Goal: Information Seeking & Learning: Learn about a topic

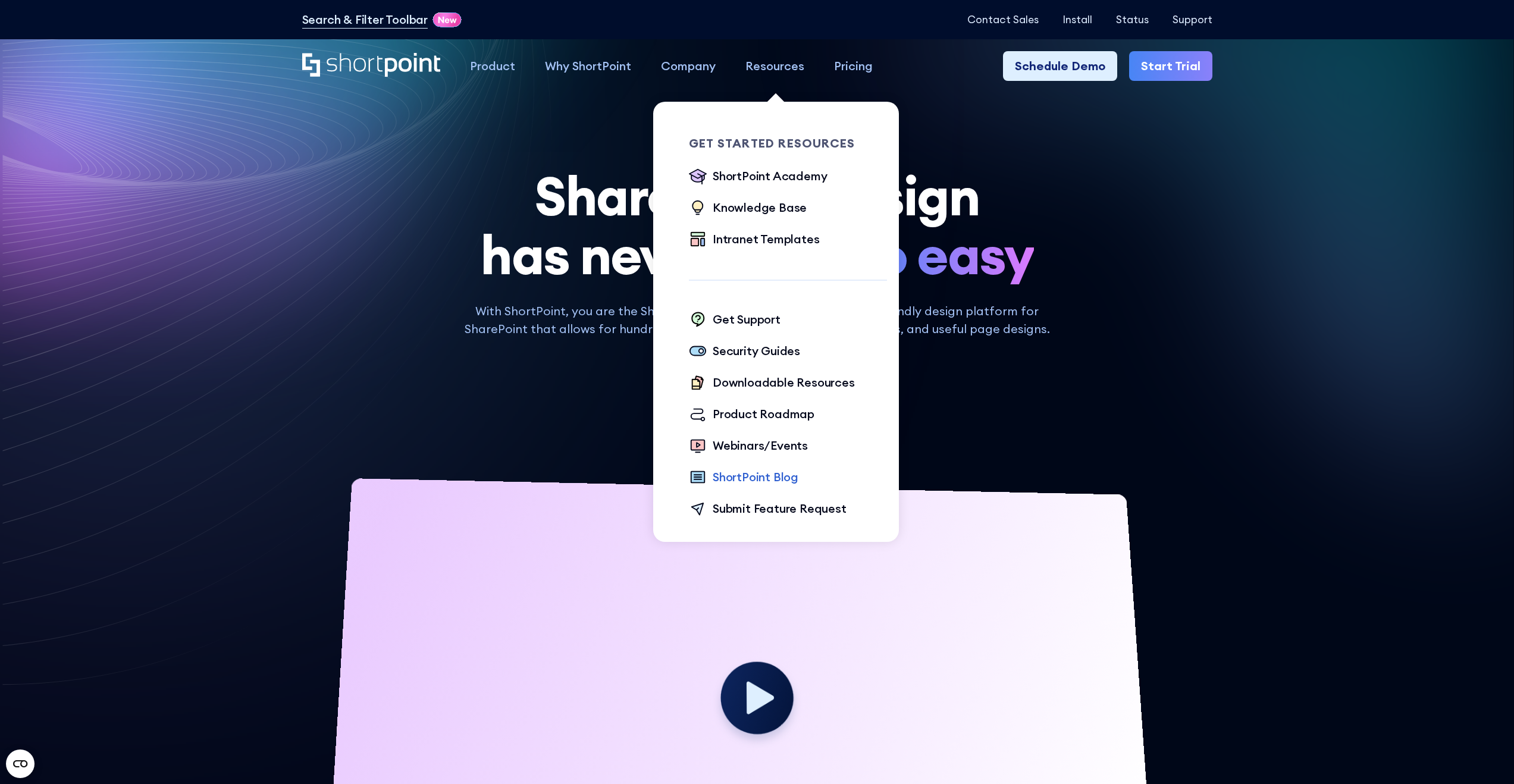
click at [758, 477] on div "ShortPoint Blog" at bounding box center [755, 477] width 86 height 18
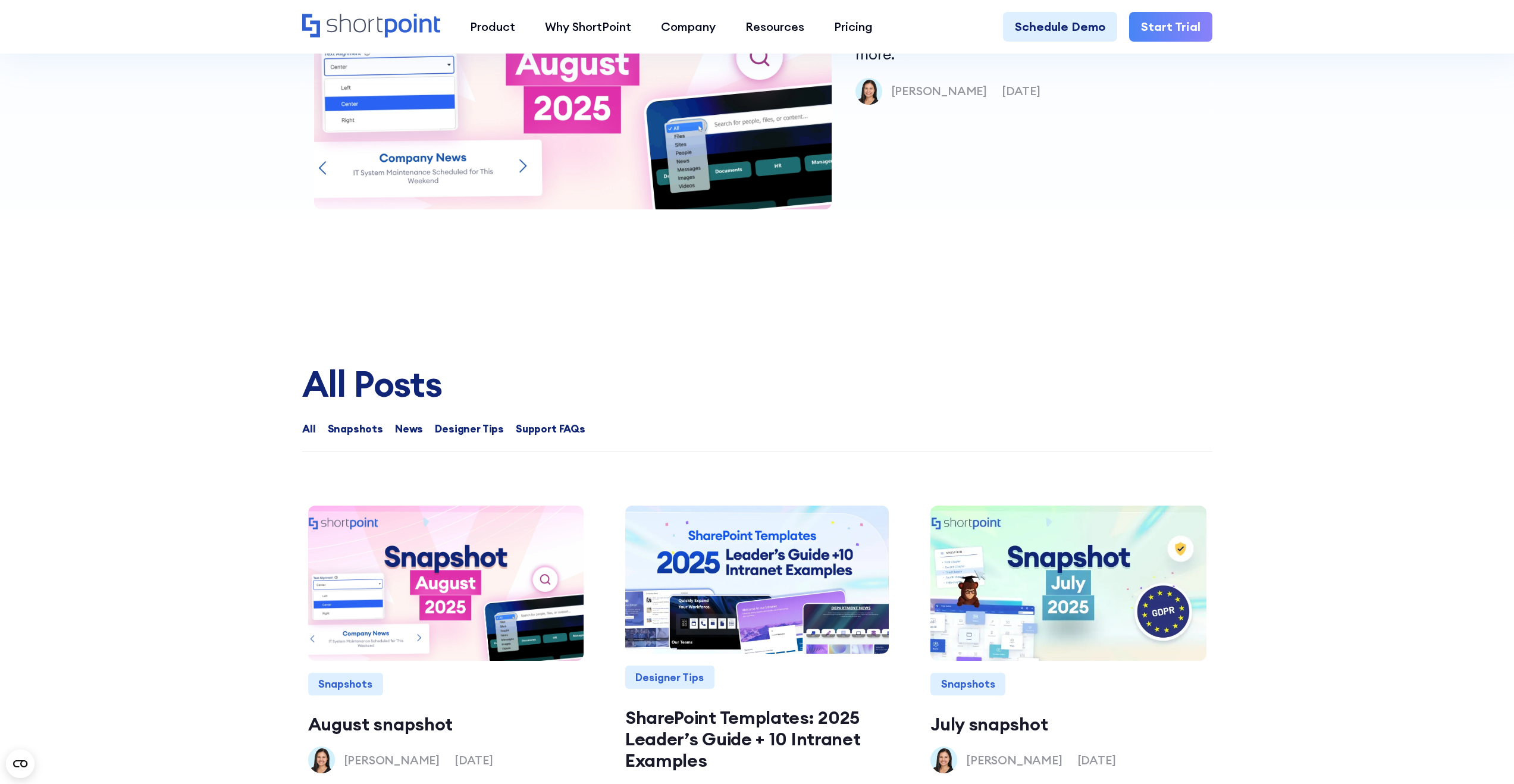
scroll to position [1280, 0]
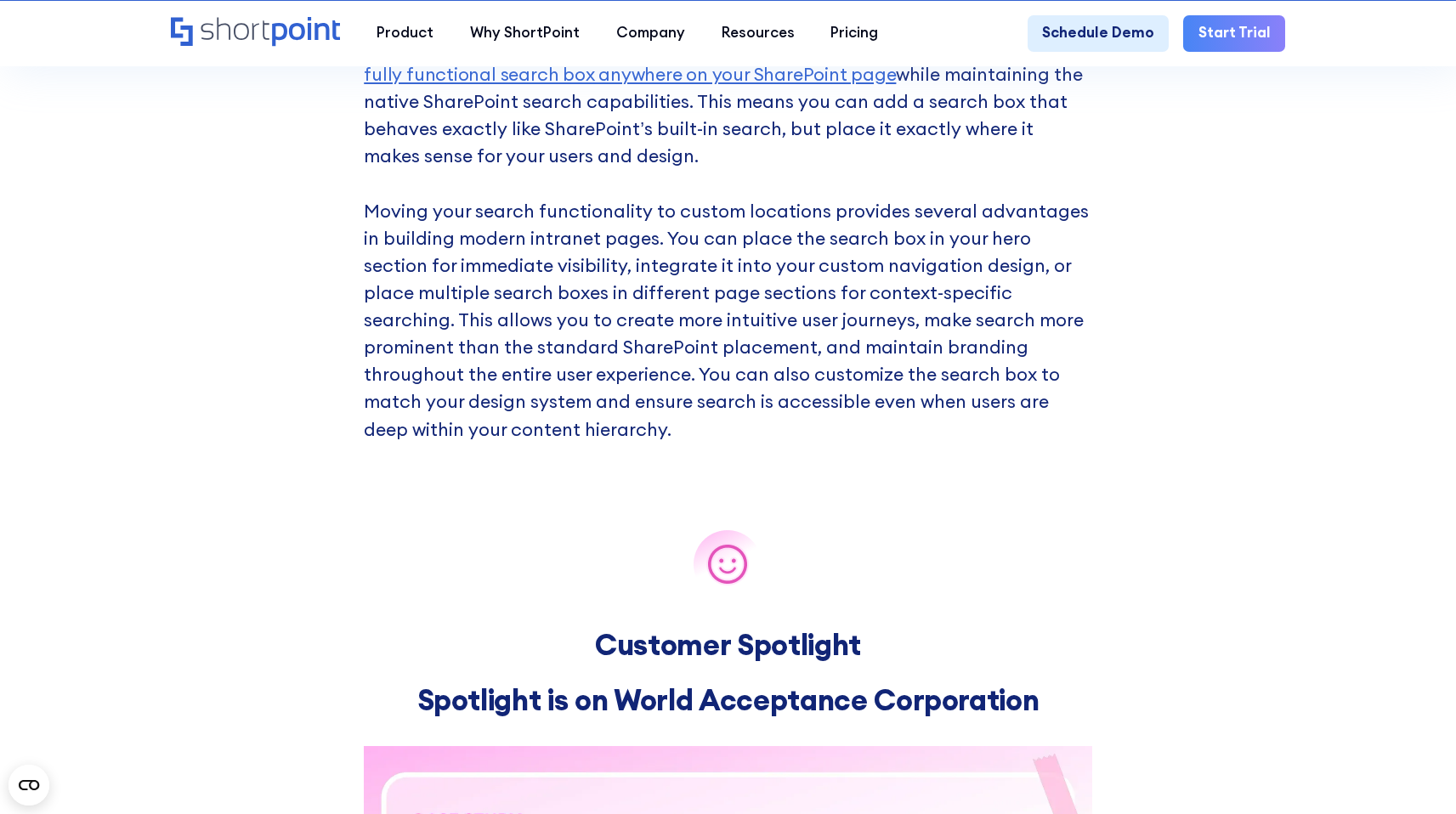
scroll to position [5303, 0]
